Goal: Transaction & Acquisition: Download file/media

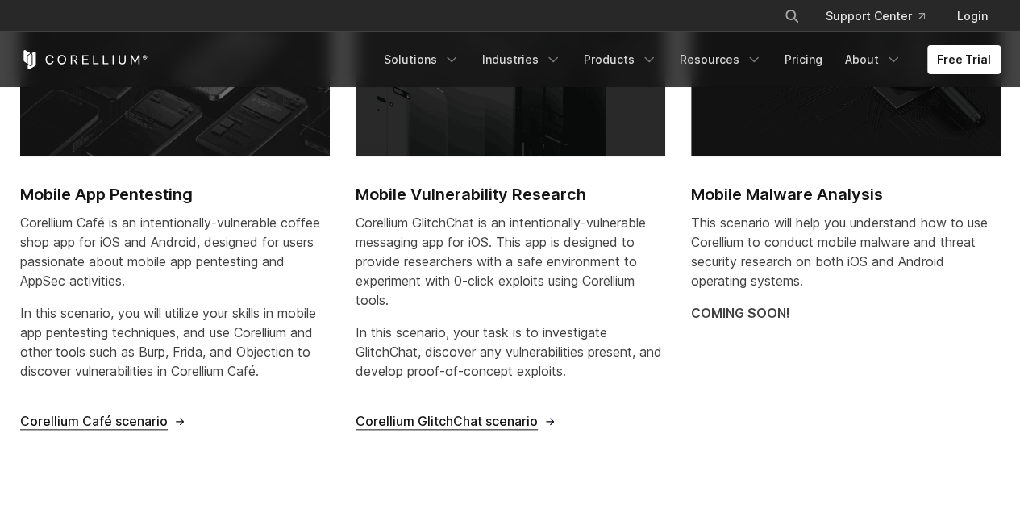
scroll to position [664, 0]
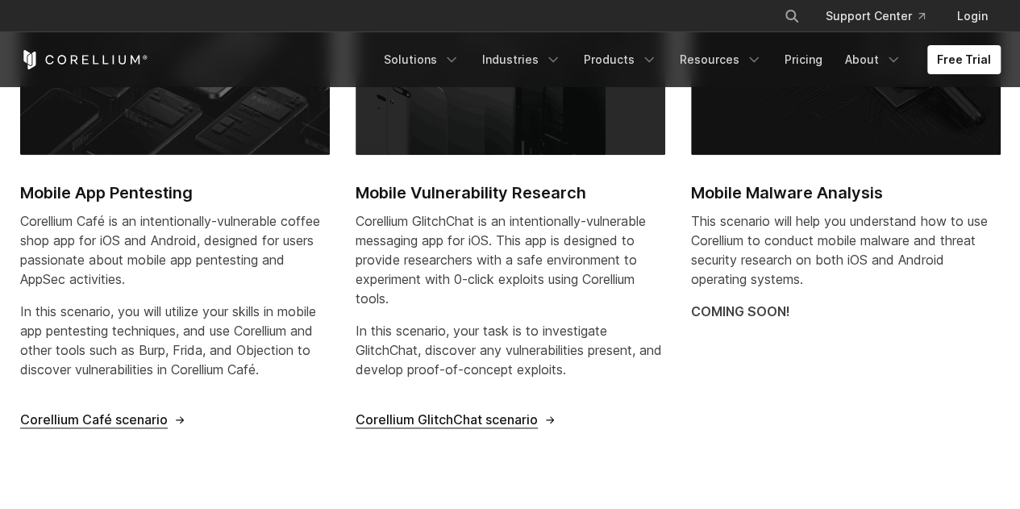
click at [150, 419] on span "Corellium Café scenario" at bounding box center [94, 419] width 148 height 17
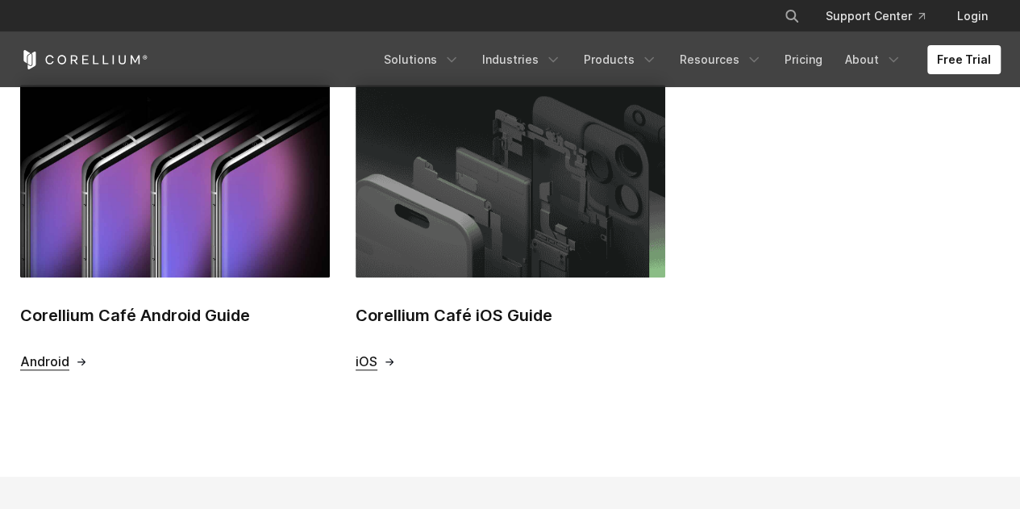
scroll to position [656, 0]
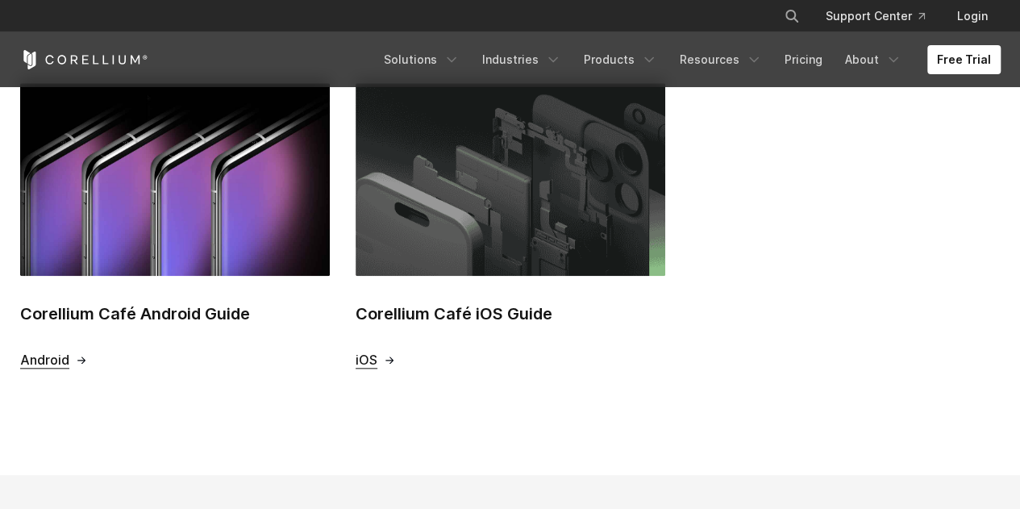
drag, startPoint x: 1028, startPoint y: 114, endPoint x: 1031, endPoint y: 285, distance: 171.8
click at [1019, 285] on html "× Search our site... Support Center Login" at bounding box center [510, 271] width 1020 height 1855
click at [371, 366] on span "iOS" at bounding box center [367, 360] width 22 height 17
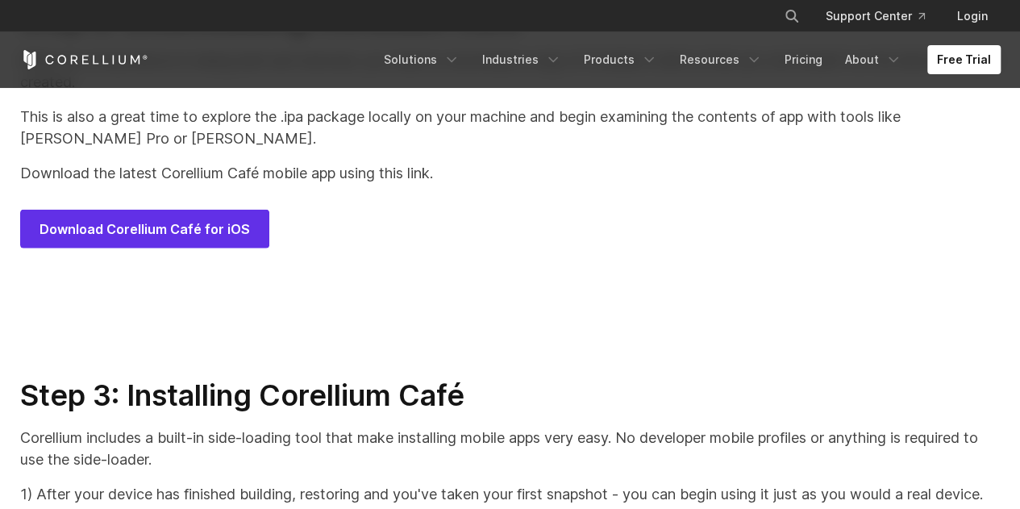
scroll to position [7954, 0]
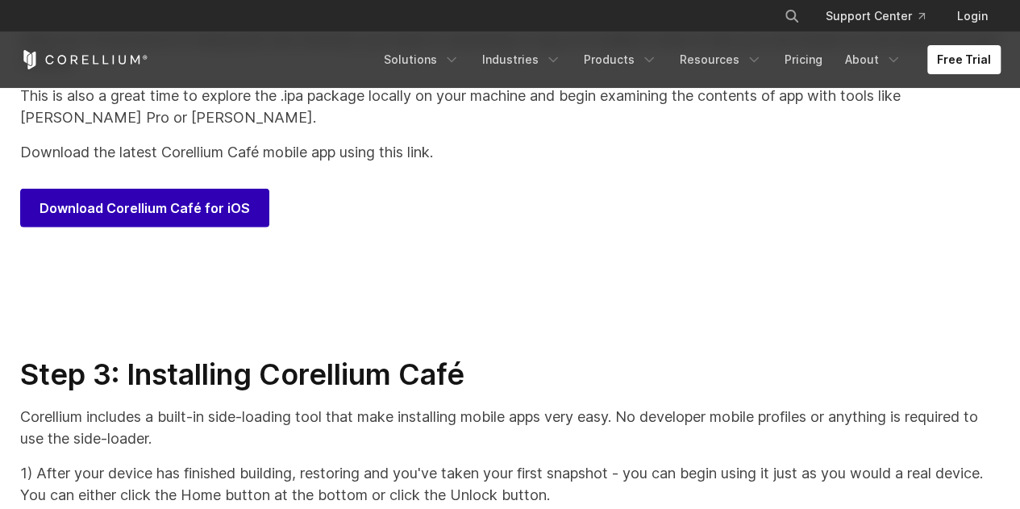
click at [119, 218] on span "Download Corellium Café for iOS" at bounding box center [145, 207] width 210 height 19
